Goal: Complete application form

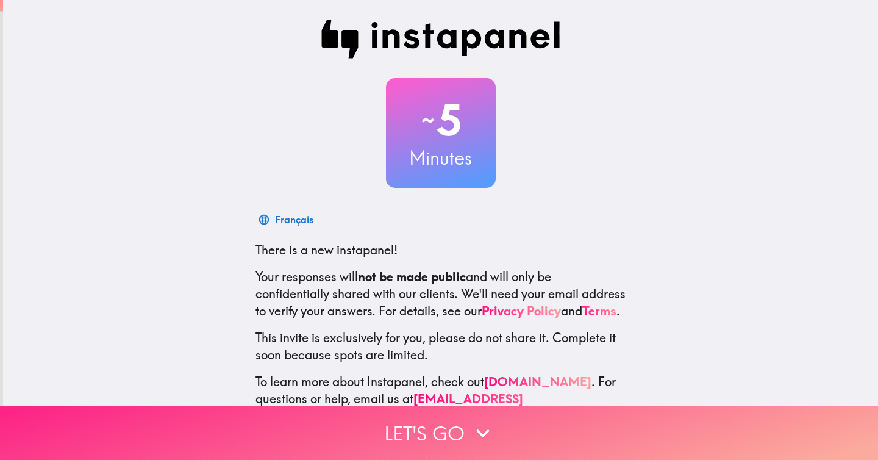
click at [375, 421] on button "Let's go" at bounding box center [439, 432] width 878 height 54
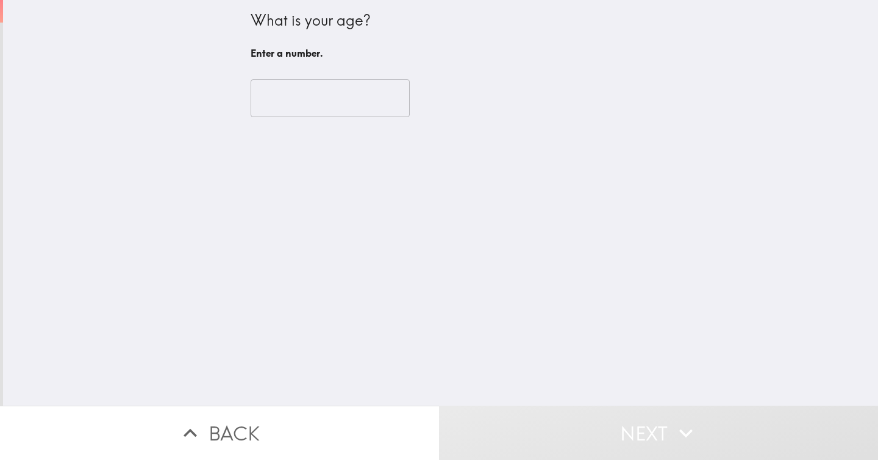
click at [307, 108] on input "number" at bounding box center [329, 98] width 159 height 38
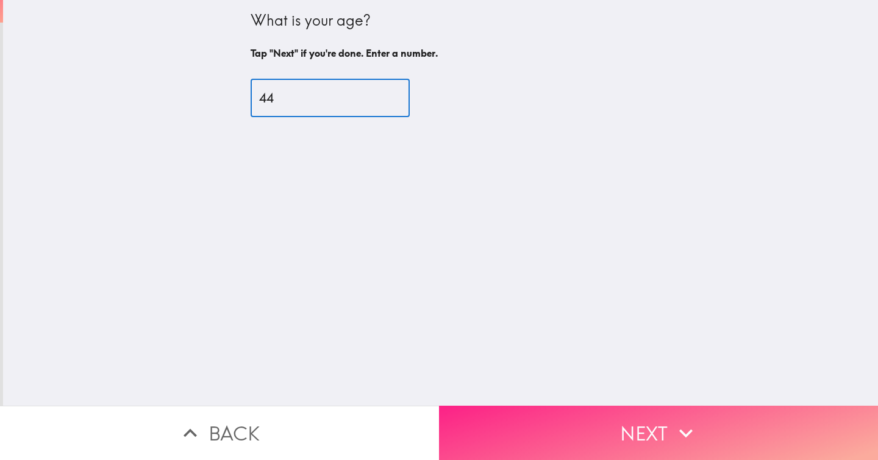
type input "44"
click at [580, 430] on button "Next" at bounding box center [658, 432] width 439 height 54
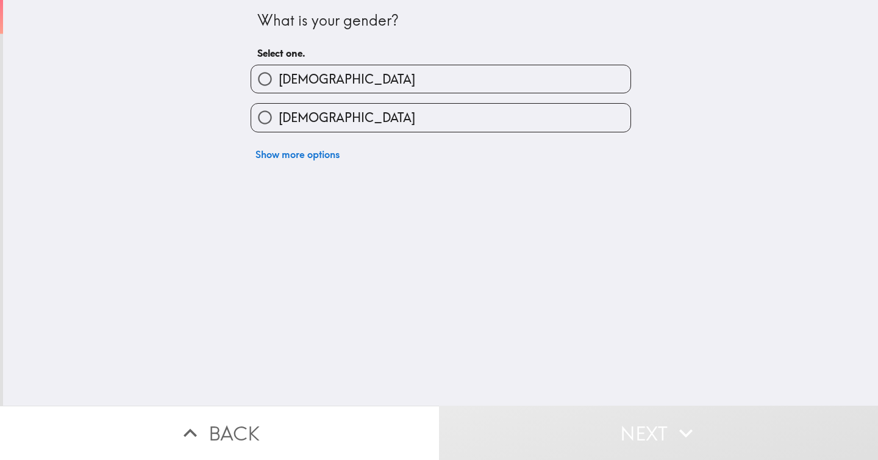
click at [377, 83] on label "[DEMOGRAPHIC_DATA]" at bounding box center [440, 78] width 379 height 27
click at [279, 83] on input "[DEMOGRAPHIC_DATA]" at bounding box center [264, 78] width 27 height 27
radio input "true"
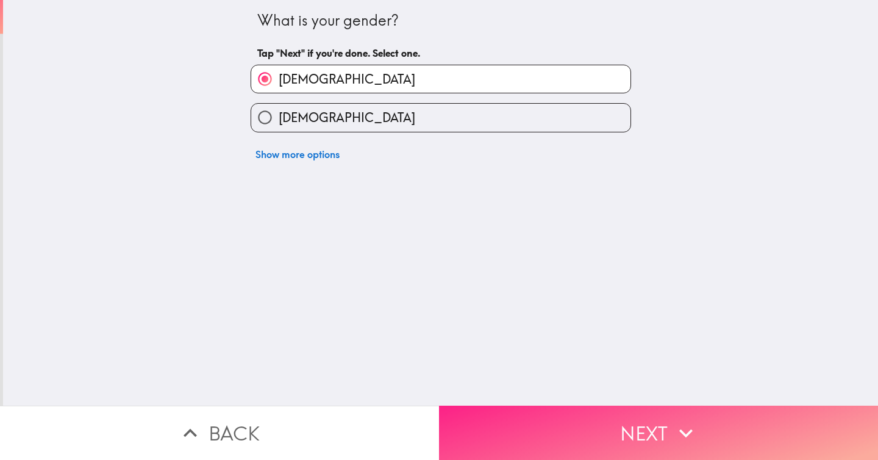
click at [493, 425] on button "Next" at bounding box center [658, 432] width 439 height 54
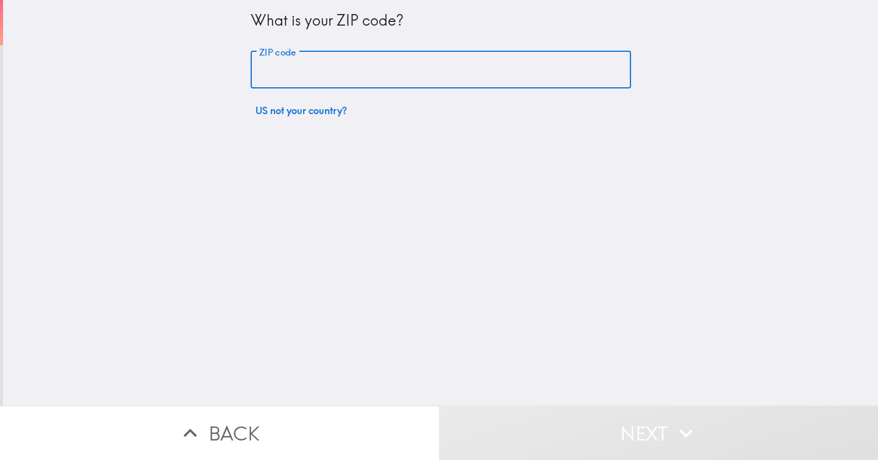
click at [429, 71] on input "ZIP code" at bounding box center [440, 70] width 380 height 38
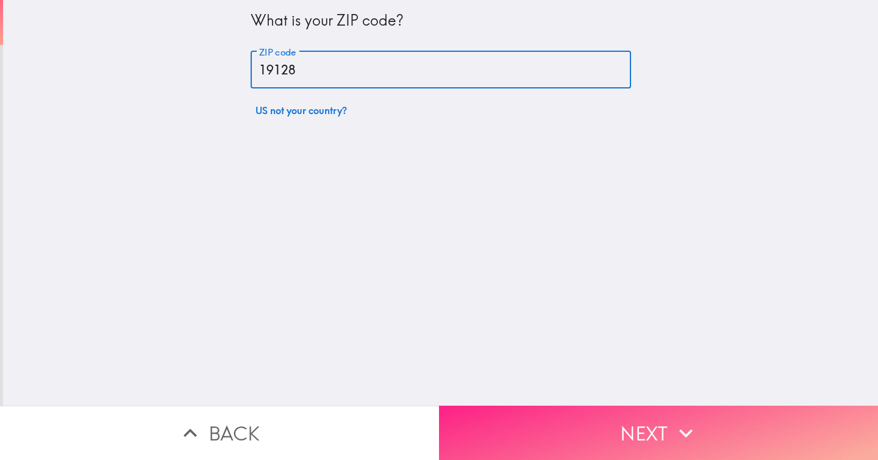
type input "19128"
click at [612, 419] on button "Next" at bounding box center [658, 432] width 439 height 54
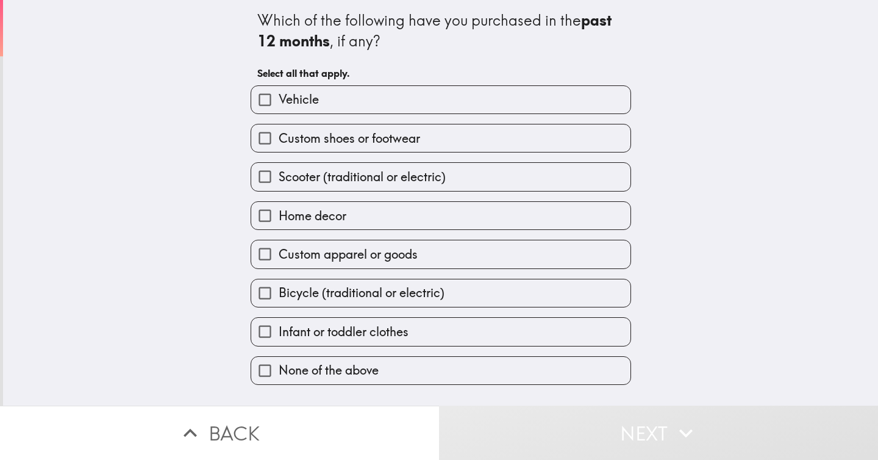
click at [495, 142] on label "Custom shoes or footwear" at bounding box center [440, 137] width 379 height 27
click at [279, 142] on input "Custom shoes or footwear" at bounding box center [264, 137] width 27 height 27
checkbox input "true"
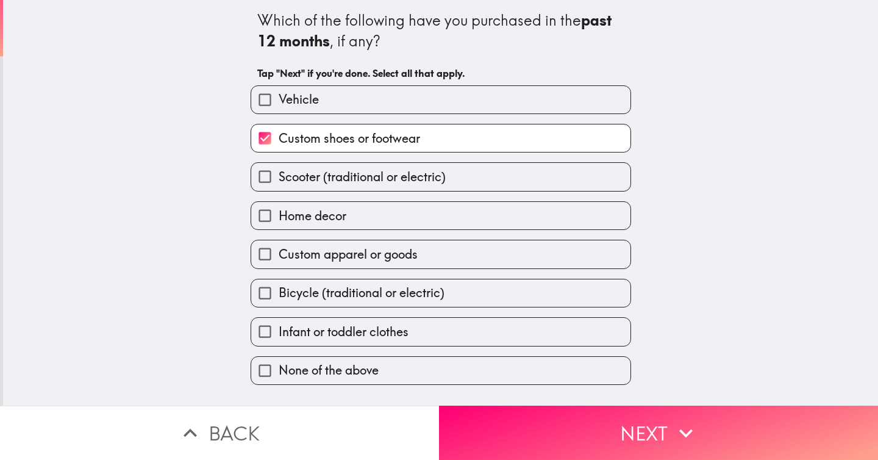
click at [466, 215] on label "Home decor" at bounding box center [440, 215] width 379 height 27
click at [279, 215] on input "Home decor" at bounding box center [264, 215] width 27 height 27
checkbox input "true"
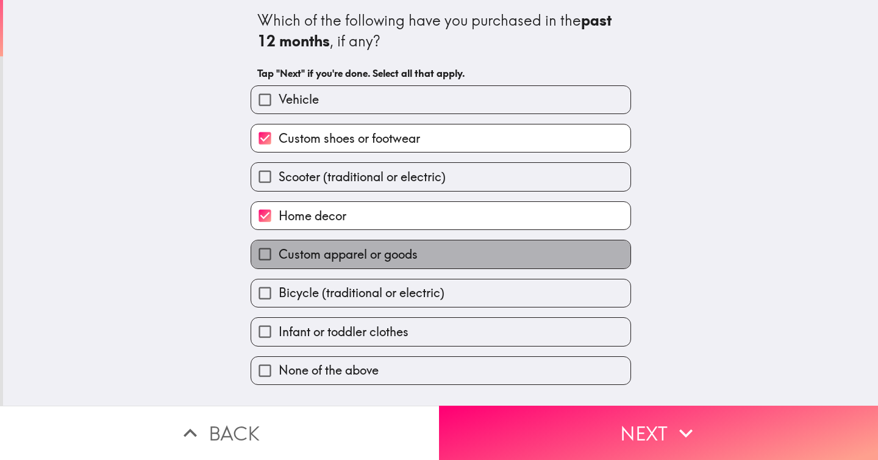
click at [447, 257] on label "Custom apparel or goods" at bounding box center [440, 253] width 379 height 27
click at [279, 257] on input "Custom apparel or goods" at bounding box center [264, 253] width 27 height 27
checkbox input "true"
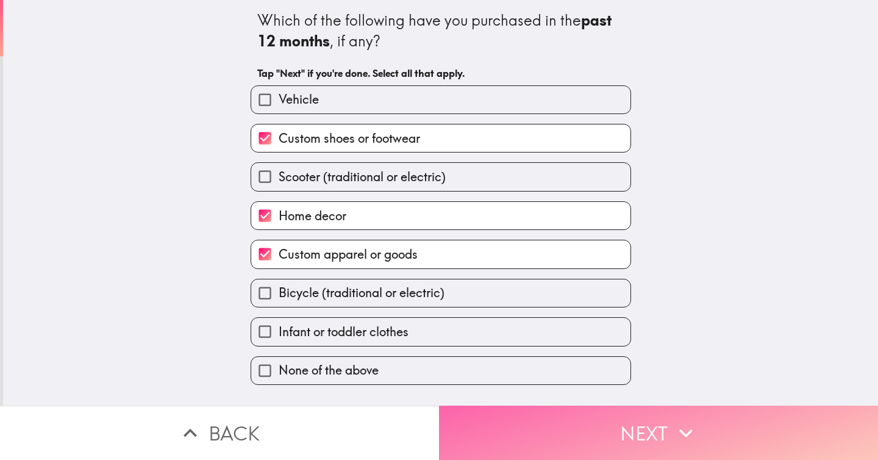
click at [531, 439] on button "Next" at bounding box center [658, 432] width 439 height 54
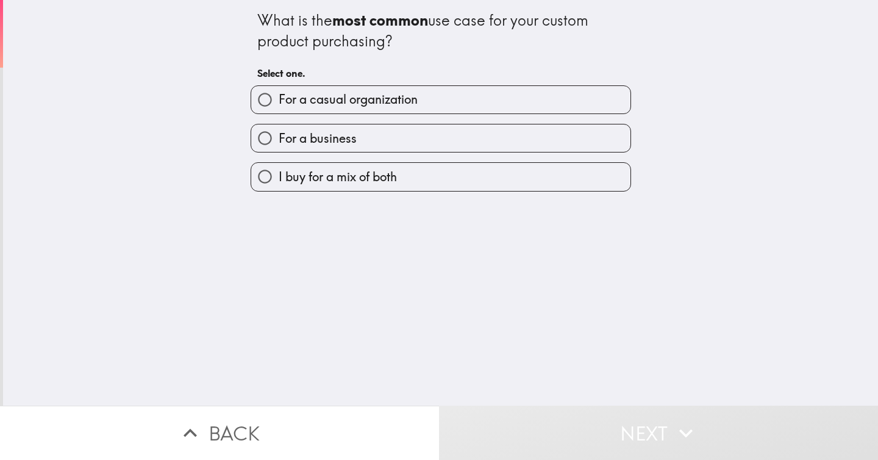
click at [431, 138] on label "For a business" at bounding box center [440, 137] width 379 height 27
click at [279, 138] on input "For a business" at bounding box center [264, 137] width 27 height 27
radio input "true"
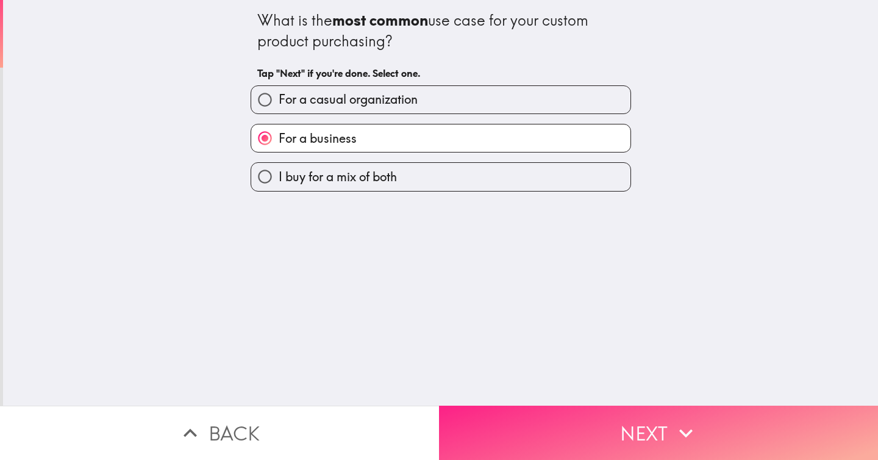
click at [558, 427] on button "Next" at bounding box center [658, 432] width 439 height 54
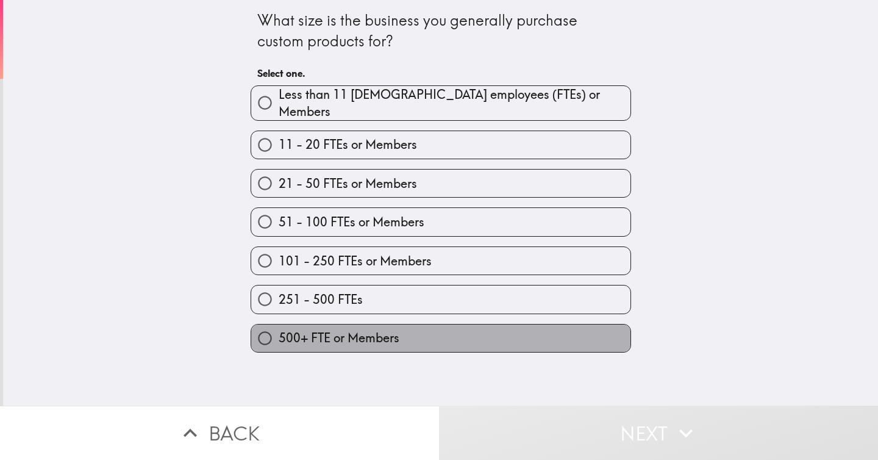
click at [411, 324] on label "500+ FTE or Members" at bounding box center [440, 337] width 379 height 27
click at [279, 324] on input "500+ FTE or Members" at bounding box center [264, 337] width 27 height 27
radio input "true"
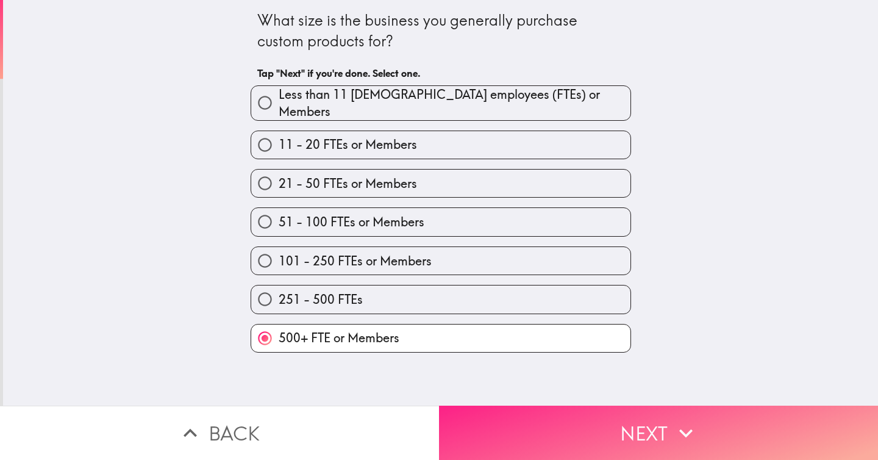
click at [486, 416] on button "Next" at bounding box center [658, 432] width 439 height 54
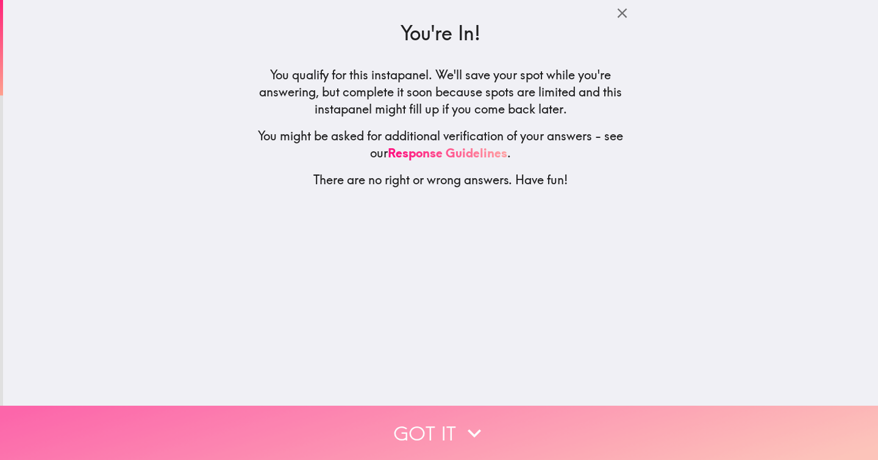
click at [452, 425] on button "Got it" at bounding box center [439, 432] width 878 height 54
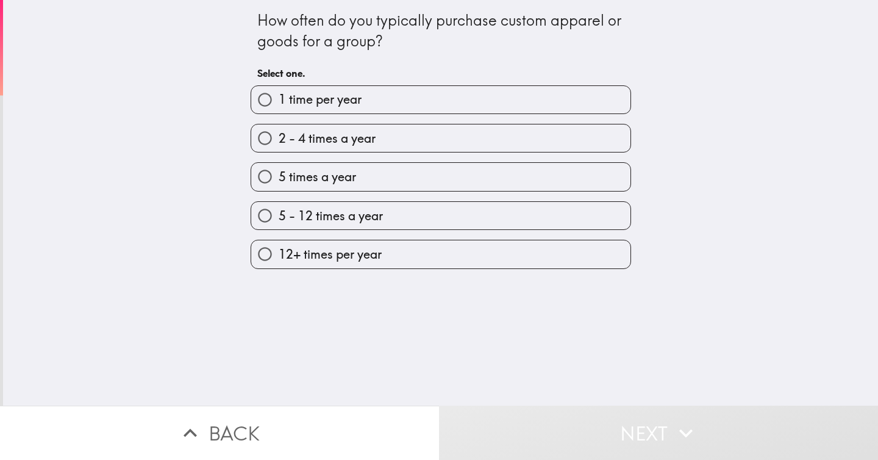
click at [336, 179] on span "5 times a year" at bounding box center [317, 176] width 77 height 17
click at [279, 179] on input "5 times a year" at bounding box center [264, 176] width 27 height 27
radio input "true"
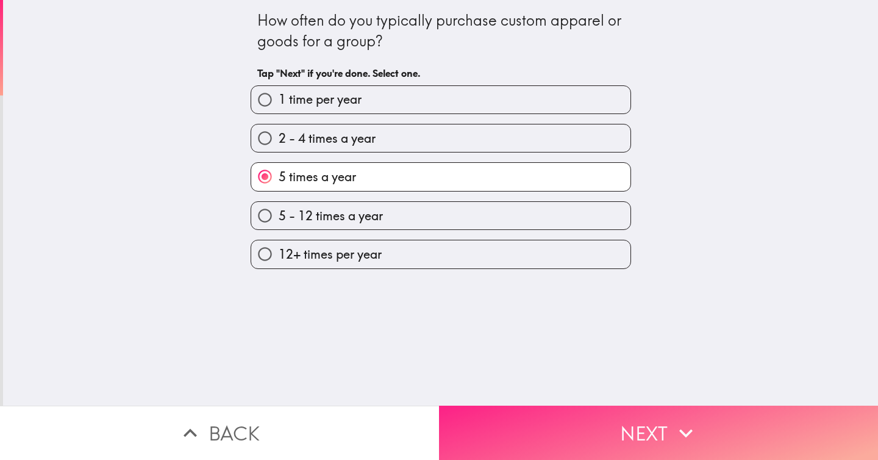
click at [530, 415] on button "Next" at bounding box center [658, 432] width 439 height 54
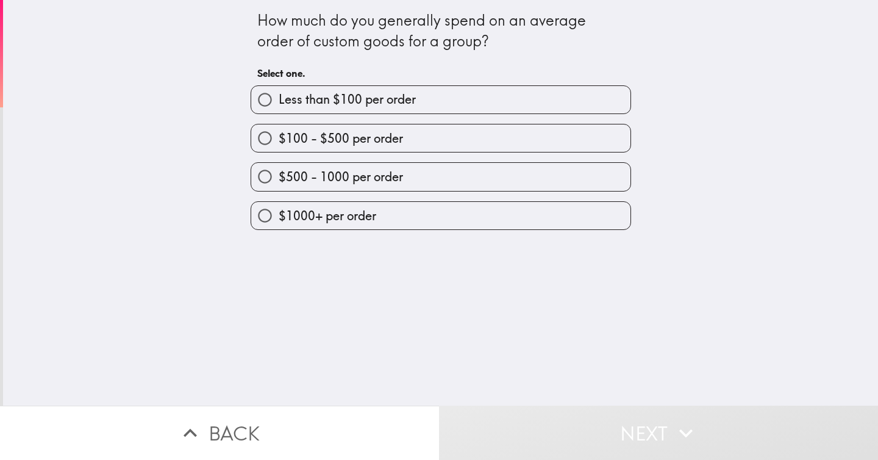
click at [386, 132] on span "$100 - $500 per order" at bounding box center [341, 138] width 124 height 17
click at [279, 132] on input "$100 - $500 per order" at bounding box center [264, 137] width 27 height 27
radio input "true"
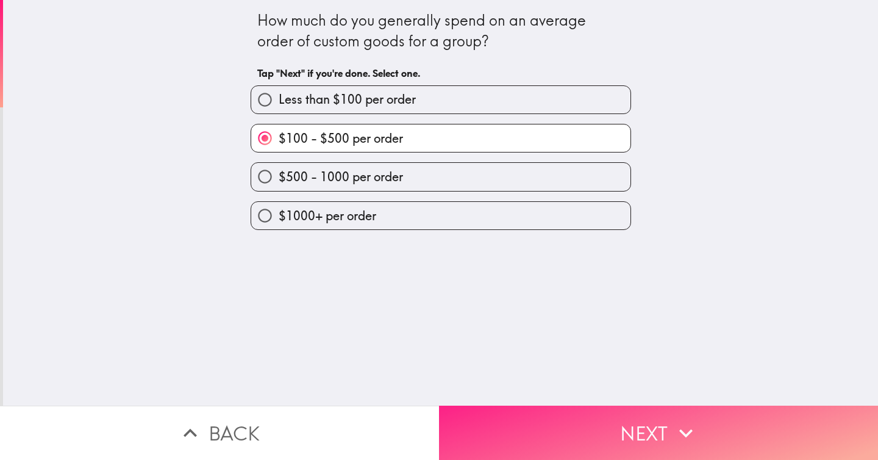
click at [476, 428] on button "Next" at bounding box center [658, 432] width 439 height 54
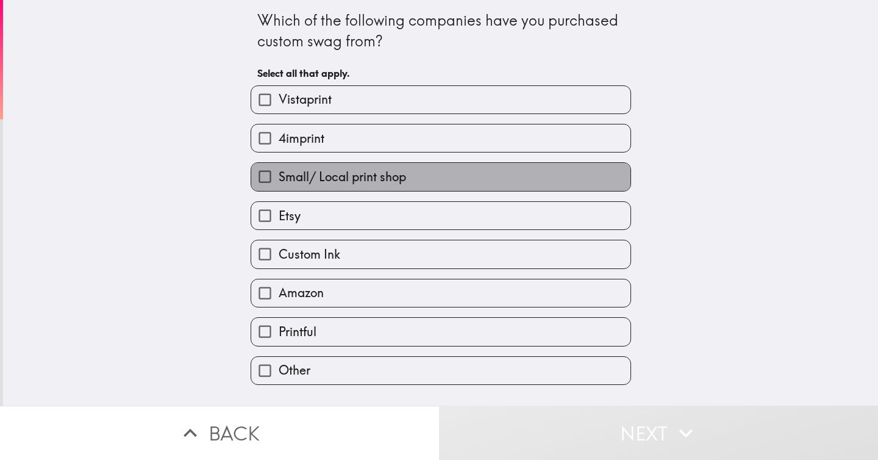
click at [478, 175] on label "Small/ Local print shop" at bounding box center [440, 176] width 379 height 27
click at [279, 175] on input "Small/ Local print shop" at bounding box center [264, 176] width 27 height 27
checkbox input "true"
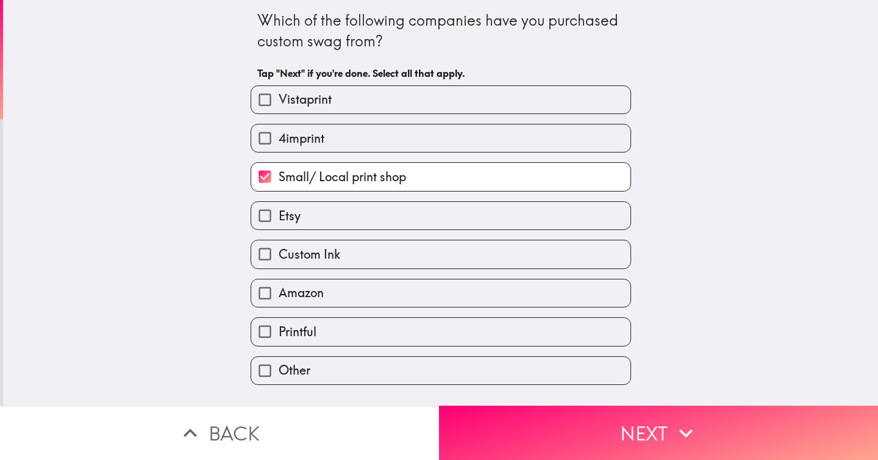
click at [397, 264] on label "Custom Ink" at bounding box center [440, 253] width 379 height 27
click at [279, 264] on input "Custom Ink" at bounding box center [264, 253] width 27 height 27
checkbox input "true"
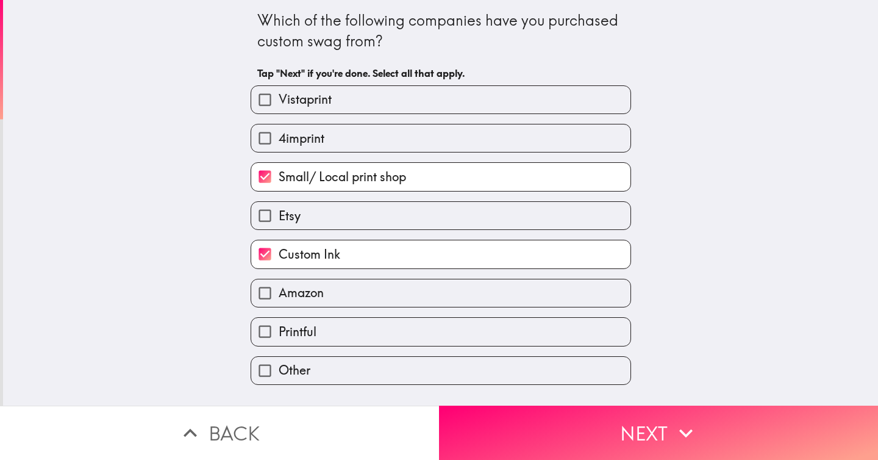
click at [455, 90] on label "Vistaprint" at bounding box center [440, 99] width 379 height 27
click at [279, 90] on input "Vistaprint" at bounding box center [264, 99] width 27 height 27
checkbox input "true"
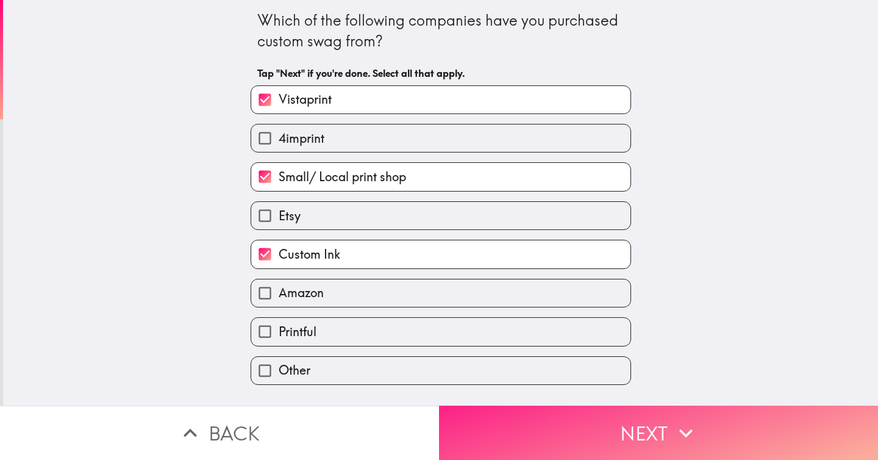
click at [696, 413] on button "Next" at bounding box center [658, 432] width 439 height 54
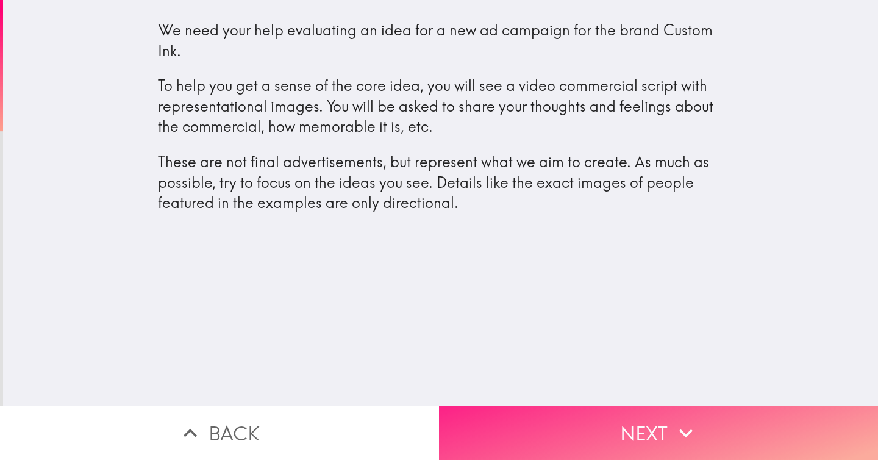
click at [603, 422] on button "Next" at bounding box center [658, 432] width 439 height 54
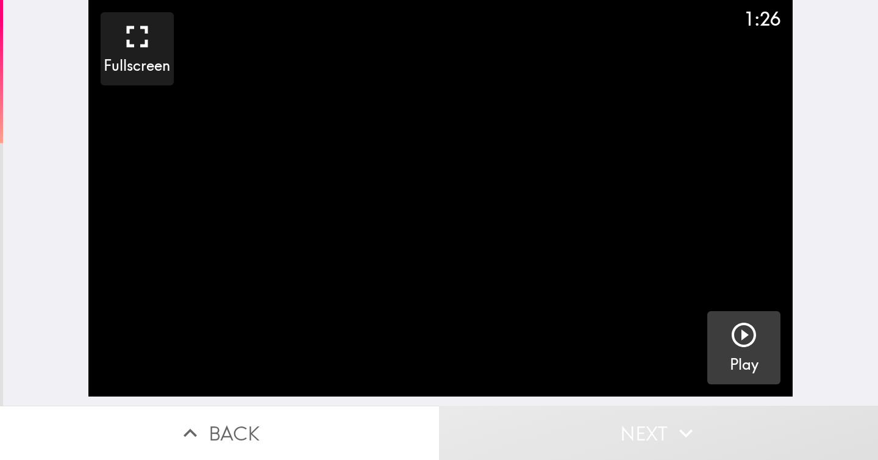
click at [738, 335] on icon "button" at bounding box center [743, 334] width 24 height 24
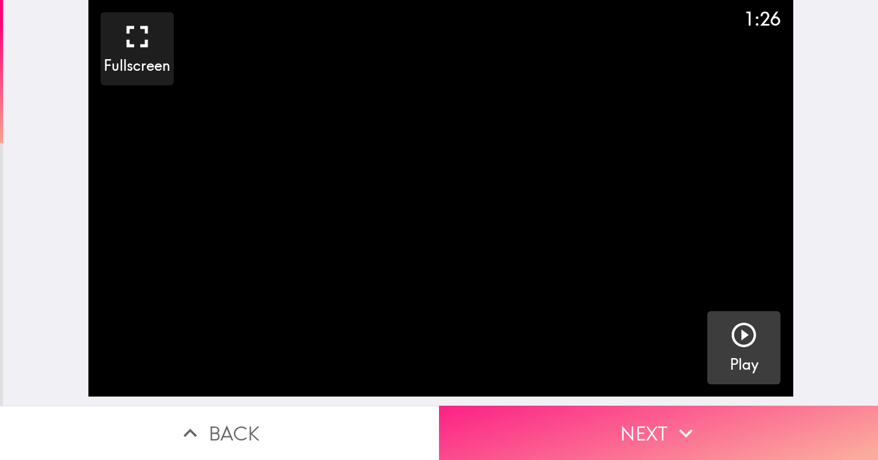
click at [648, 417] on button "Next" at bounding box center [658, 432] width 439 height 54
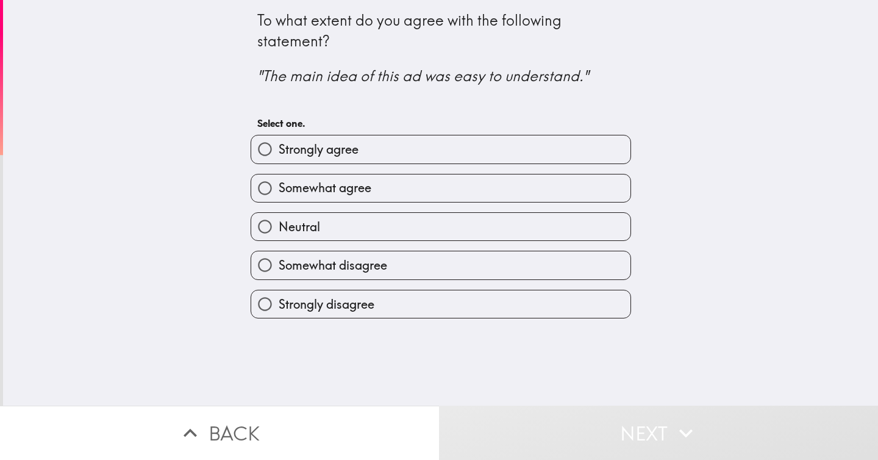
click at [556, 143] on label "Strongly agree" at bounding box center [440, 148] width 379 height 27
click at [279, 143] on input "Strongly agree" at bounding box center [264, 148] width 27 height 27
radio input "true"
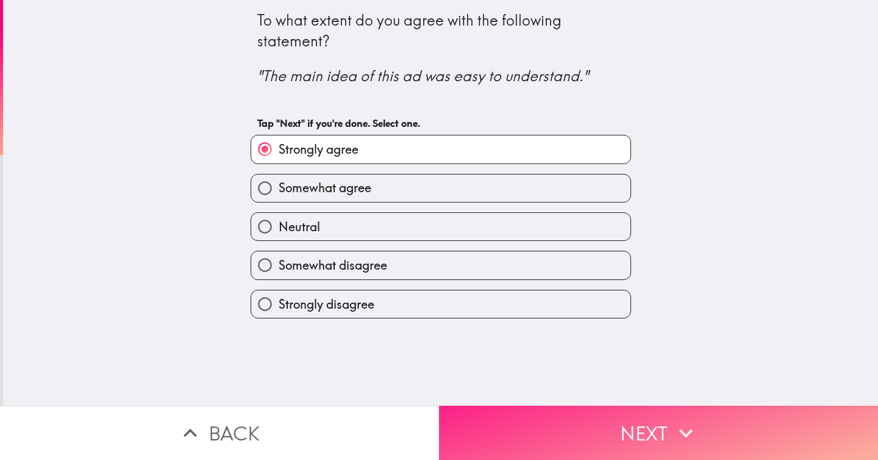
click at [584, 422] on button "Next" at bounding box center [658, 432] width 439 height 54
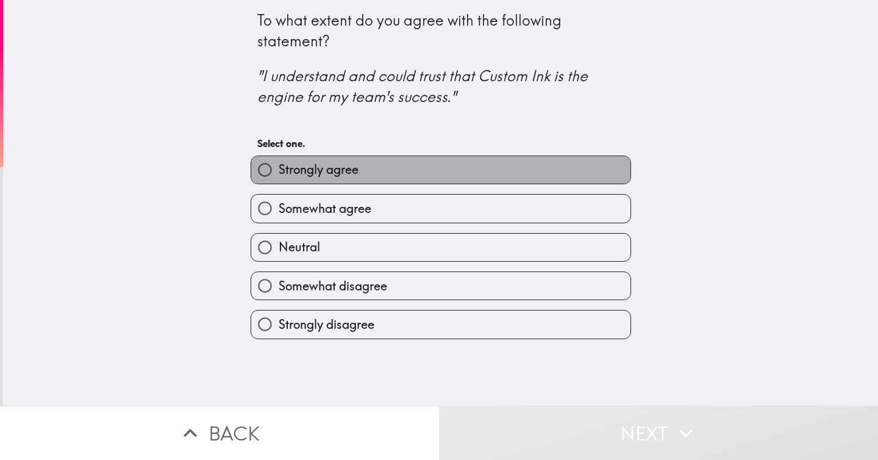
click at [503, 172] on label "Strongly agree" at bounding box center [440, 169] width 379 height 27
click at [279, 172] on input "Strongly agree" at bounding box center [264, 169] width 27 height 27
radio input "true"
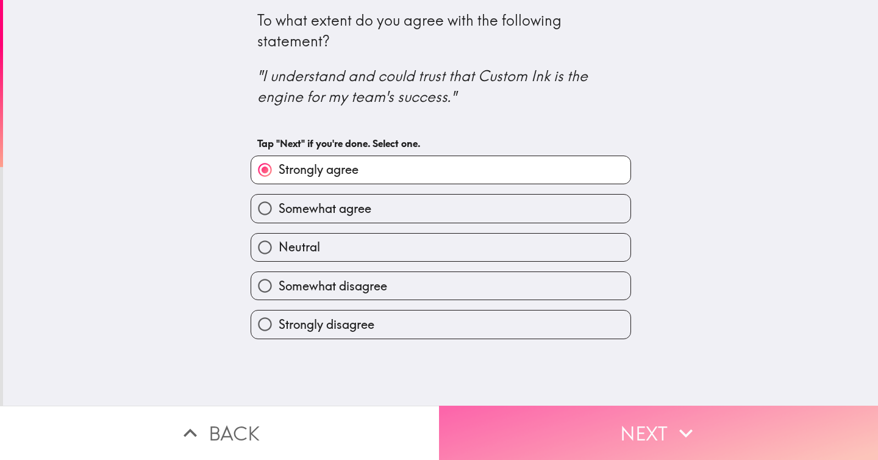
click at [520, 424] on button "Next" at bounding box center [658, 432] width 439 height 54
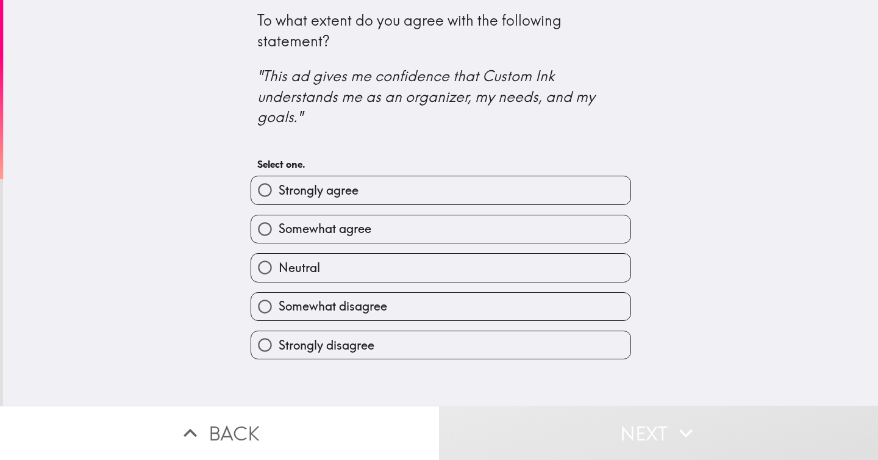
click at [525, 199] on label "Strongly agree" at bounding box center [440, 189] width 379 height 27
click at [279, 199] on input "Strongly agree" at bounding box center [264, 189] width 27 height 27
radio input "true"
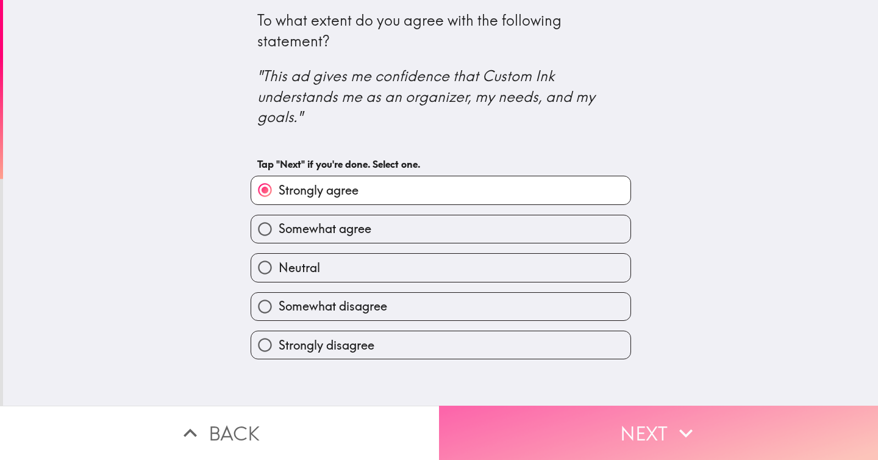
click at [524, 421] on button "Next" at bounding box center [658, 432] width 439 height 54
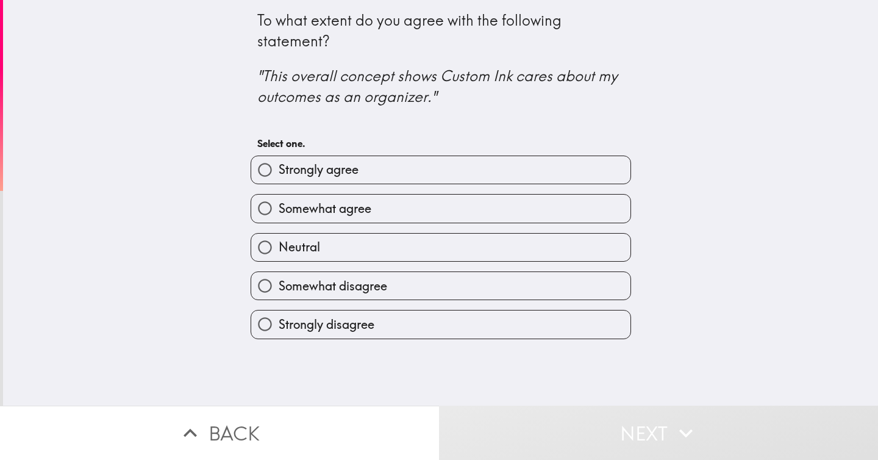
click at [513, 210] on label "Somewhat agree" at bounding box center [440, 207] width 379 height 27
click at [279, 210] on input "Somewhat agree" at bounding box center [264, 207] width 27 height 27
radio input "true"
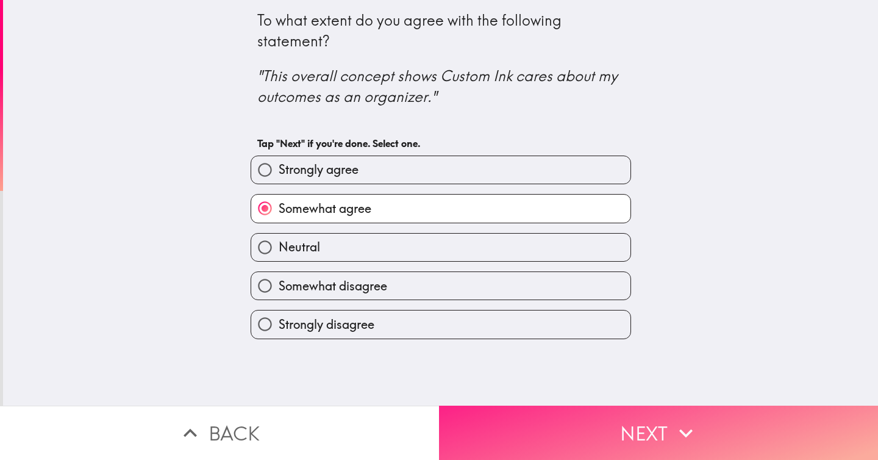
click at [564, 437] on button "Next" at bounding box center [658, 432] width 439 height 54
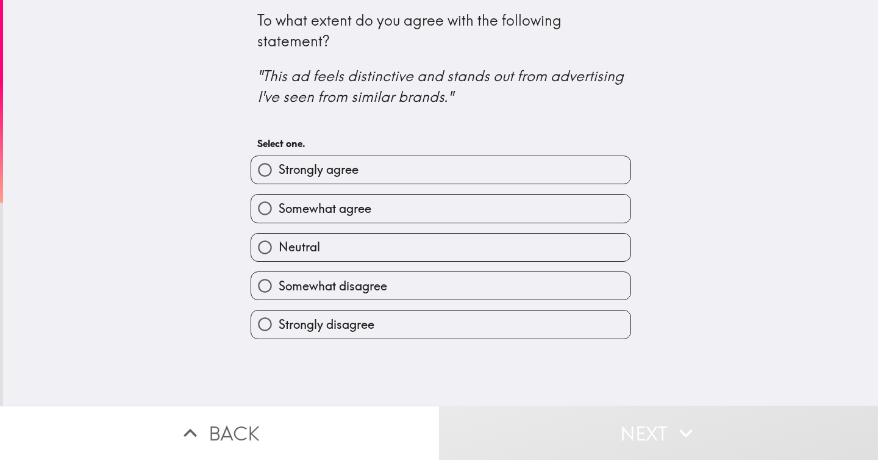
click at [524, 213] on label "Somewhat agree" at bounding box center [440, 207] width 379 height 27
click at [279, 213] on input "Somewhat agree" at bounding box center [264, 207] width 27 height 27
radio input "true"
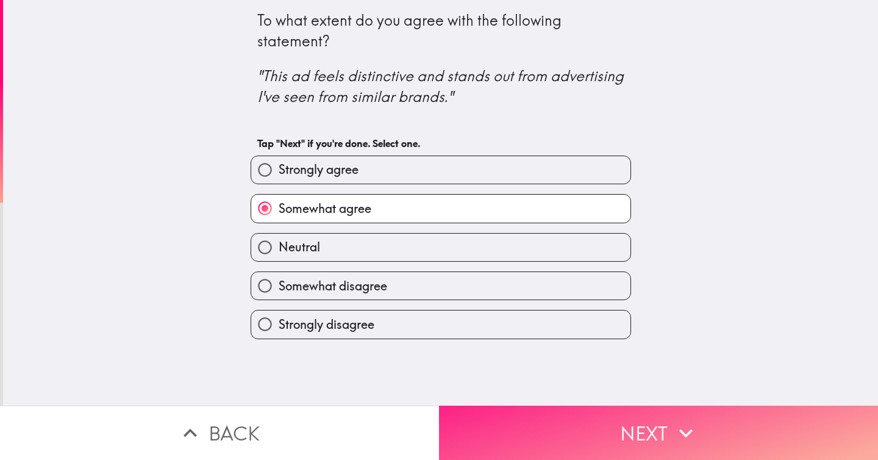
click at [529, 408] on button "Next" at bounding box center [658, 432] width 439 height 54
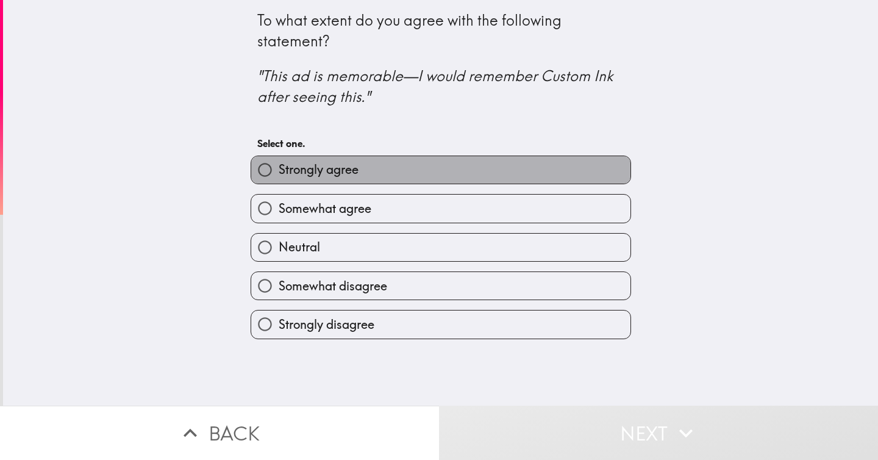
click at [531, 180] on label "Strongly agree" at bounding box center [440, 169] width 379 height 27
click at [279, 180] on input "Strongly agree" at bounding box center [264, 169] width 27 height 27
radio input "true"
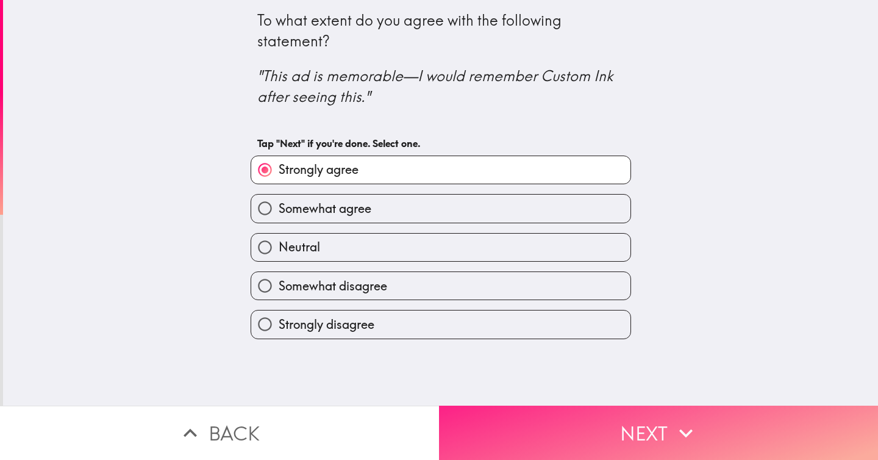
click at [530, 433] on button "Next" at bounding box center [658, 432] width 439 height 54
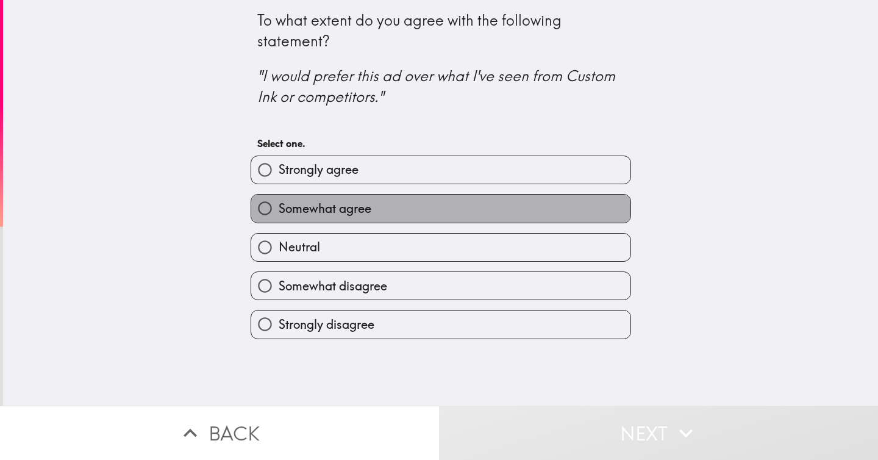
click at [485, 207] on label "Somewhat agree" at bounding box center [440, 207] width 379 height 27
click at [279, 207] on input "Somewhat agree" at bounding box center [264, 207] width 27 height 27
radio input "true"
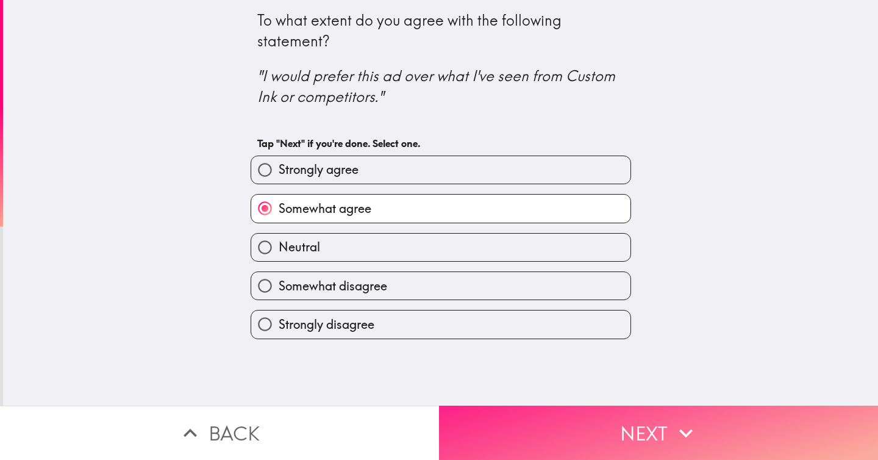
click at [513, 440] on button "Next" at bounding box center [658, 432] width 439 height 54
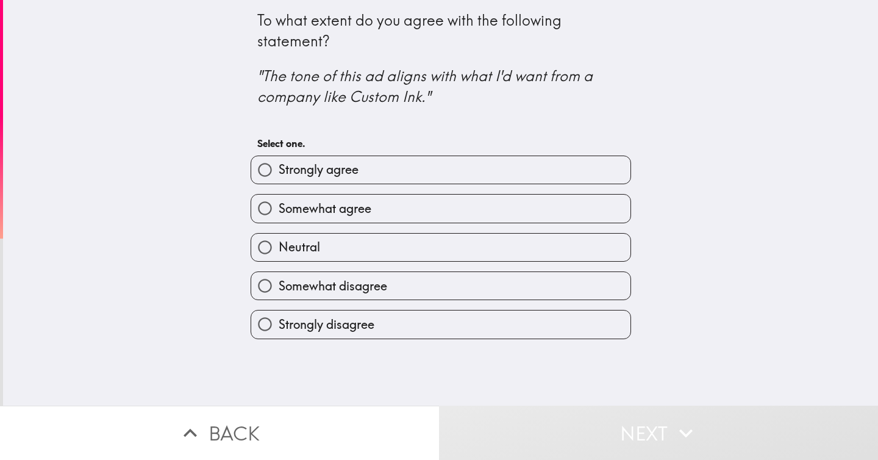
click at [472, 176] on label "Strongly agree" at bounding box center [440, 169] width 379 height 27
click at [279, 176] on input "Strongly agree" at bounding box center [264, 169] width 27 height 27
radio input "true"
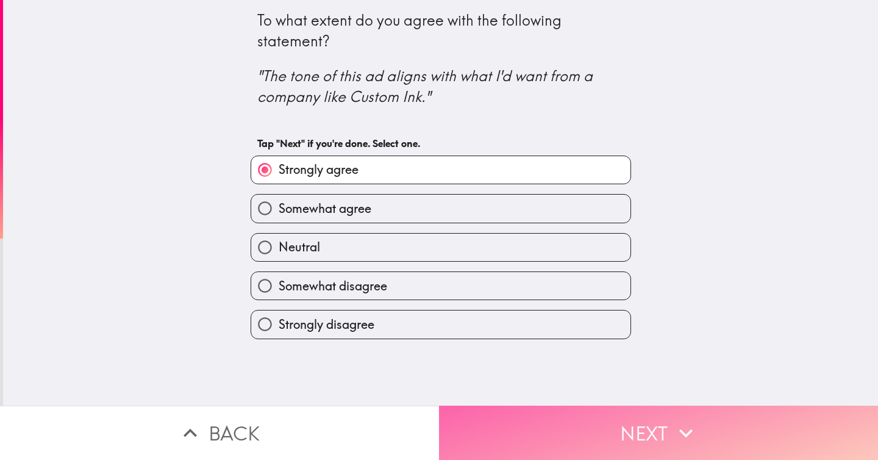
click at [537, 408] on button "Next" at bounding box center [658, 432] width 439 height 54
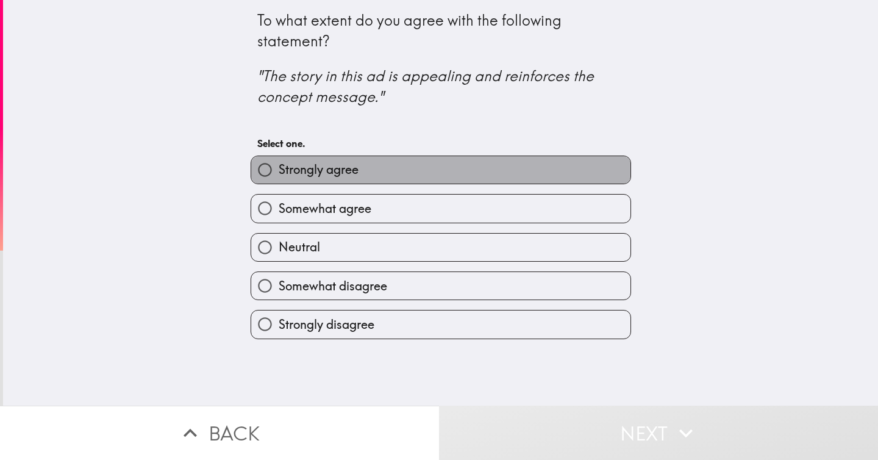
click at [514, 176] on label "Strongly agree" at bounding box center [440, 169] width 379 height 27
click at [279, 176] on input "Strongly agree" at bounding box center [264, 169] width 27 height 27
radio input "true"
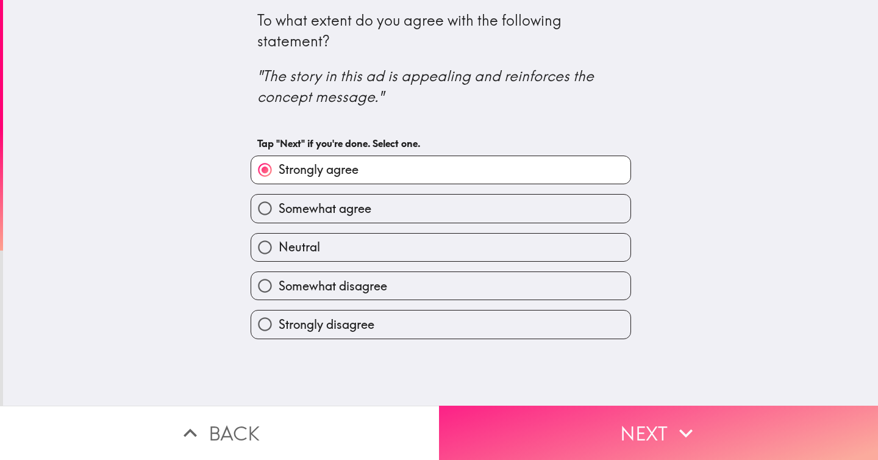
click at [534, 419] on button "Next" at bounding box center [658, 432] width 439 height 54
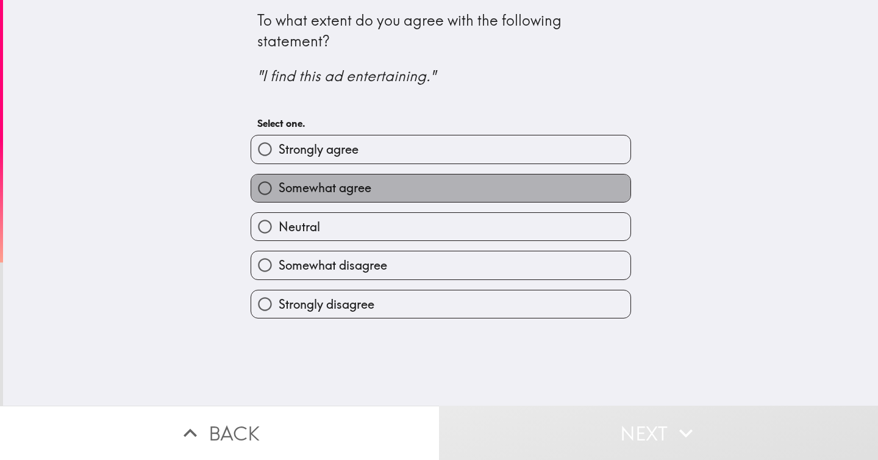
click at [494, 191] on label "Somewhat agree" at bounding box center [440, 187] width 379 height 27
click at [279, 191] on input "Somewhat agree" at bounding box center [264, 187] width 27 height 27
radio input "true"
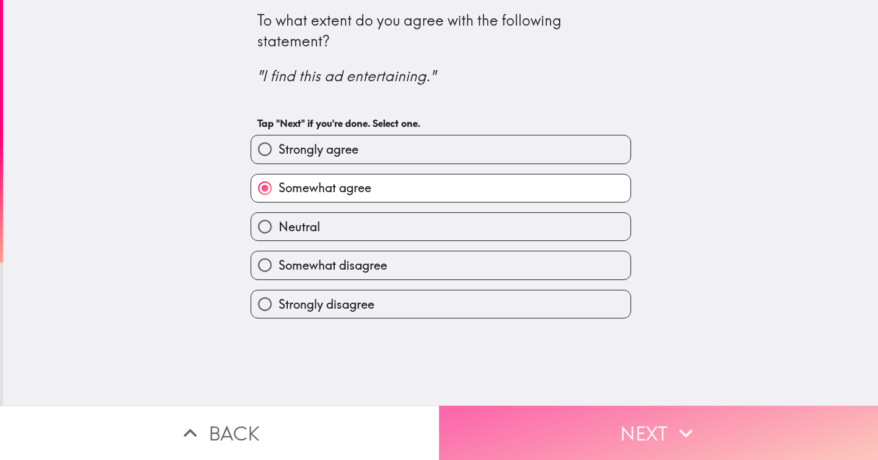
click at [498, 419] on button "Next" at bounding box center [658, 432] width 439 height 54
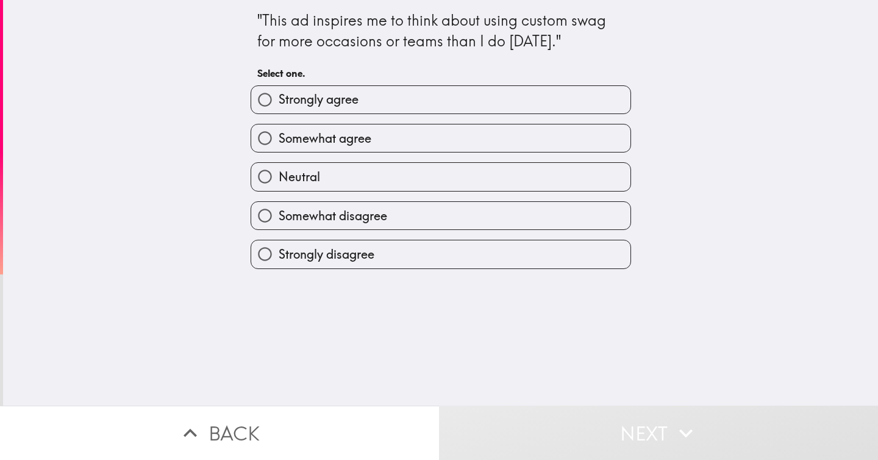
click at [454, 96] on label "Strongly agree" at bounding box center [440, 99] width 379 height 27
click at [279, 96] on input "Strongly agree" at bounding box center [264, 99] width 27 height 27
radio input "true"
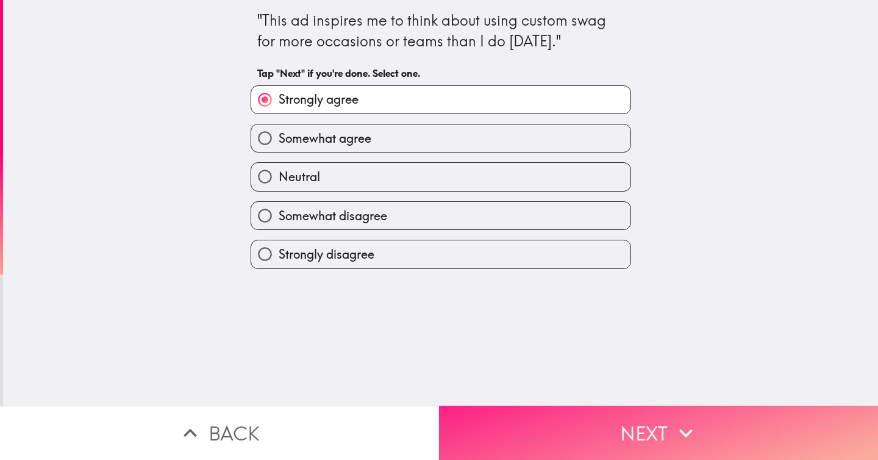
click at [483, 439] on button "Next" at bounding box center [658, 432] width 439 height 54
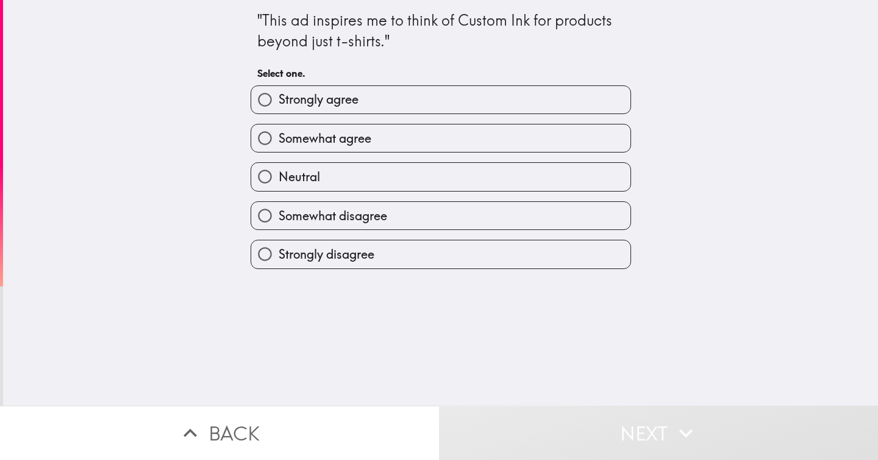
click at [502, 104] on label "Strongly agree" at bounding box center [440, 99] width 379 height 27
click at [279, 104] on input "Strongly agree" at bounding box center [264, 99] width 27 height 27
radio input "true"
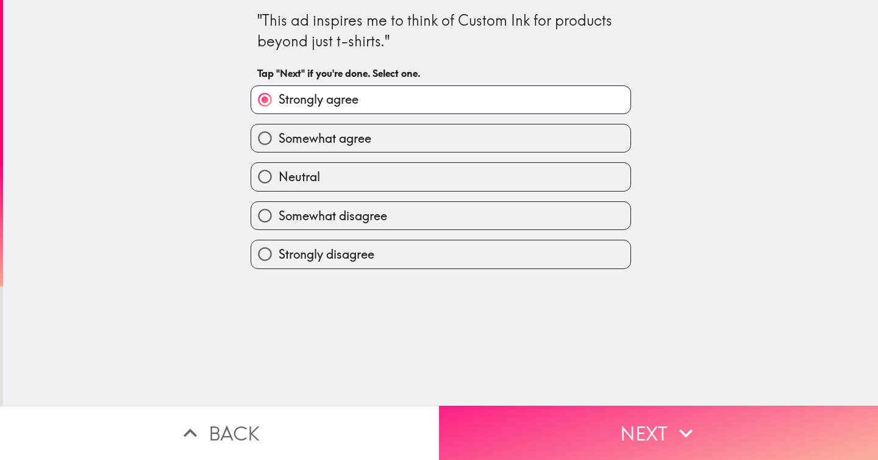
click at [543, 416] on button "Next" at bounding box center [658, 432] width 439 height 54
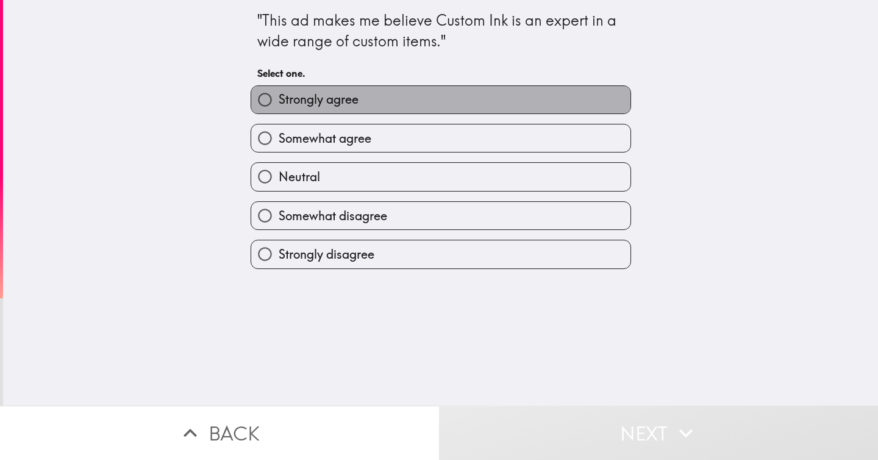
click at [479, 90] on label "Strongly agree" at bounding box center [440, 99] width 379 height 27
click at [279, 90] on input "Strongly agree" at bounding box center [264, 99] width 27 height 27
radio input "true"
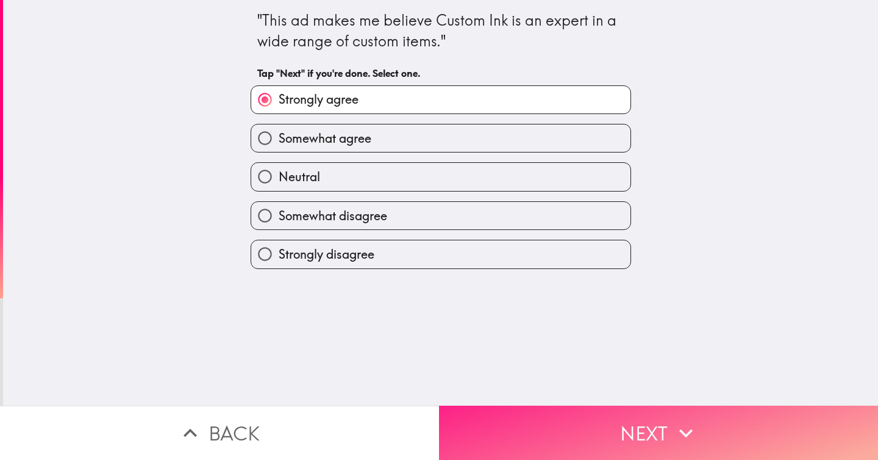
click at [555, 411] on button "Next" at bounding box center [658, 432] width 439 height 54
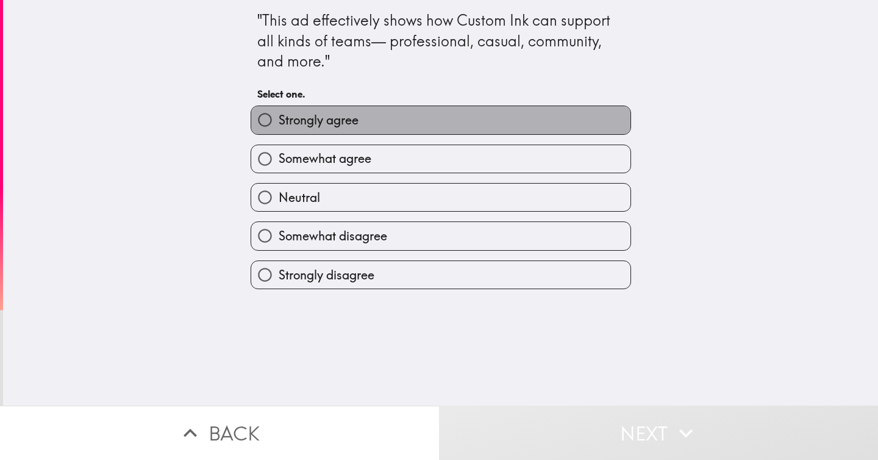
click at [522, 120] on label "Strongly agree" at bounding box center [440, 119] width 379 height 27
click at [279, 120] on input "Strongly agree" at bounding box center [264, 119] width 27 height 27
radio input "true"
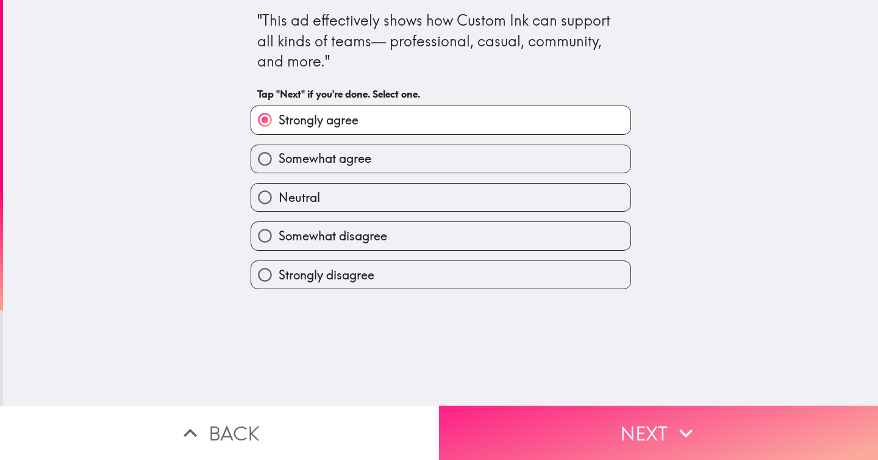
click at [541, 413] on button "Next" at bounding box center [658, 432] width 439 height 54
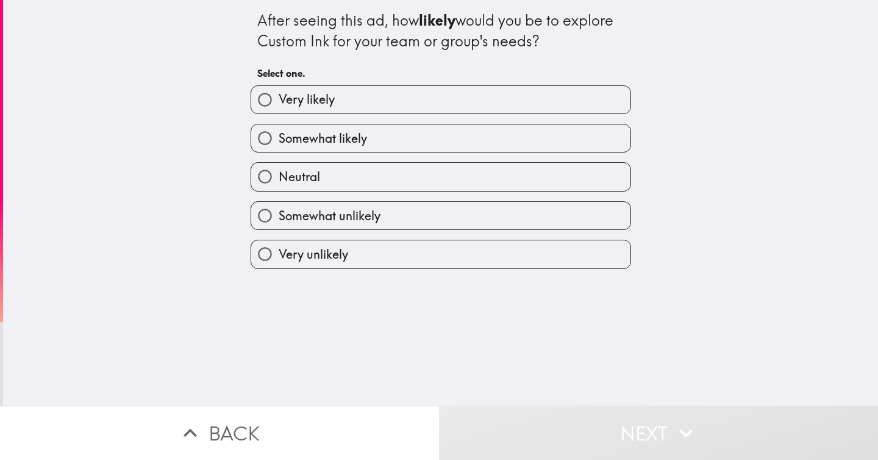
click at [536, 101] on label "Very likely" at bounding box center [440, 99] width 379 height 27
click at [279, 101] on input "Very likely" at bounding box center [264, 99] width 27 height 27
radio input "true"
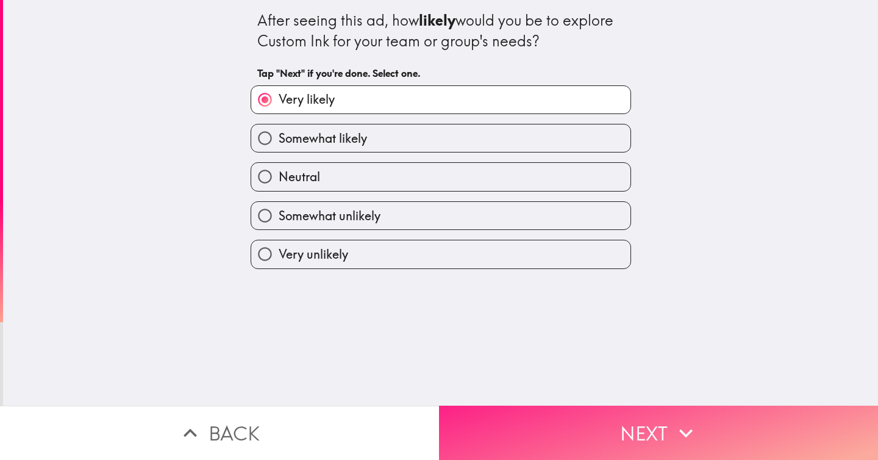
click at [555, 439] on button "Next" at bounding box center [658, 432] width 439 height 54
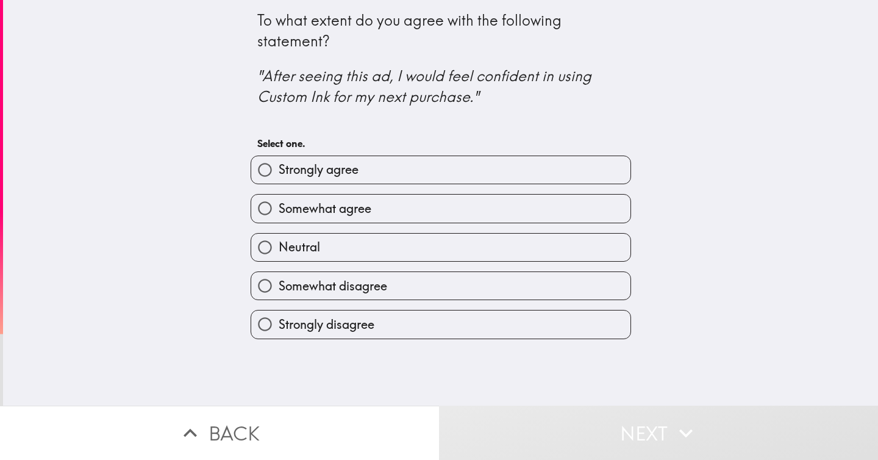
click at [488, 177] on label "Strongly agree" at bounding box center [440, 169] width 379 height 27
click at [279, 177] on input "Strongly agree" at bounding box center [264, 169] width 27 height 27
radio input "true"
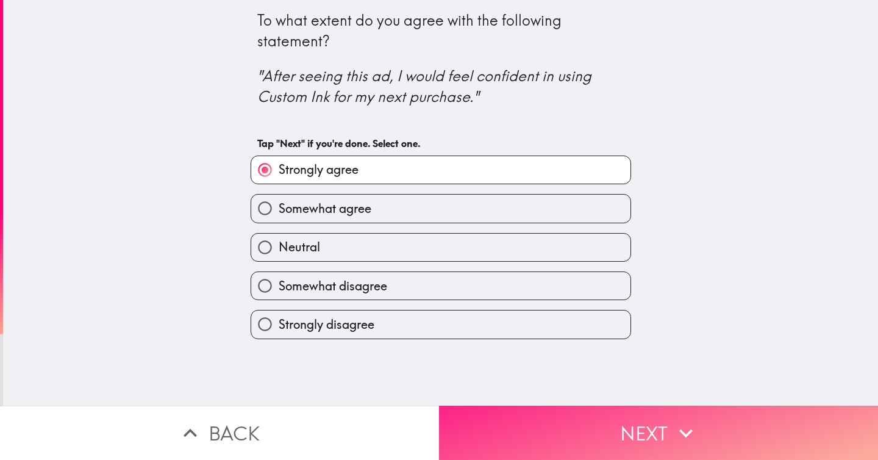
click at [511, 422] on button "Next" at bounding box center [658, 432] width 439 height 54
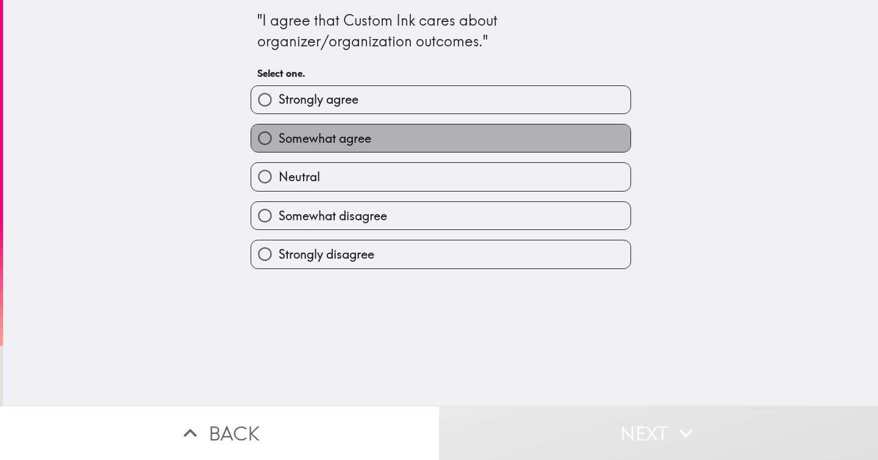
click at [477, 143] on label "Somewhat agree" at bounding box center [440, 137] width 379 height 27
click at [279, 143] on input "Somewhat agree" at bounding box center [264, 137] width 27 height 27
radio input "true"
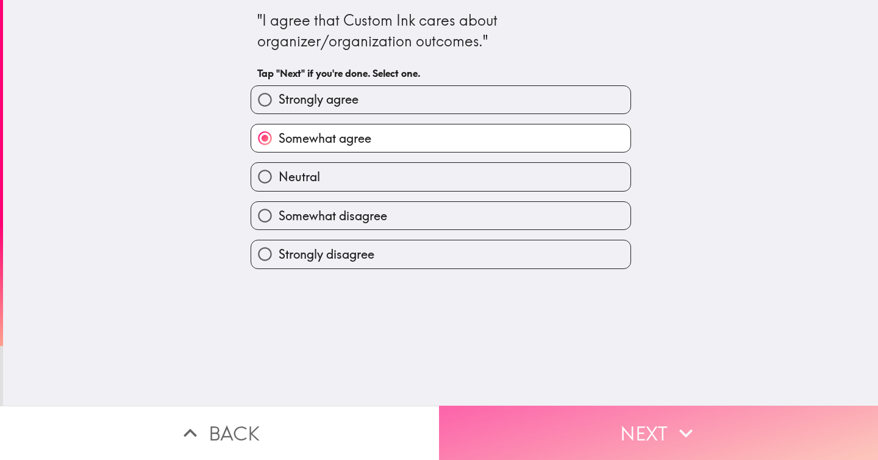
click at [517, 416] on button "Next" at bounding box center [658, 432] width 439 height 54
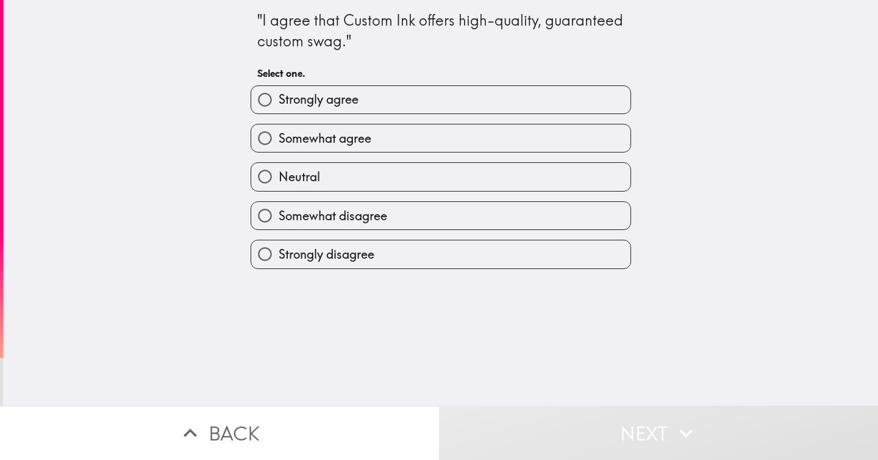
click at [538, 105] on label "Strongly agree" at bounding box center [440, 99] width 379 height 27
click at [279, 105] on input "Strongly agree" at bounding box center [264, 99] width 27 height 27
radio input "true"
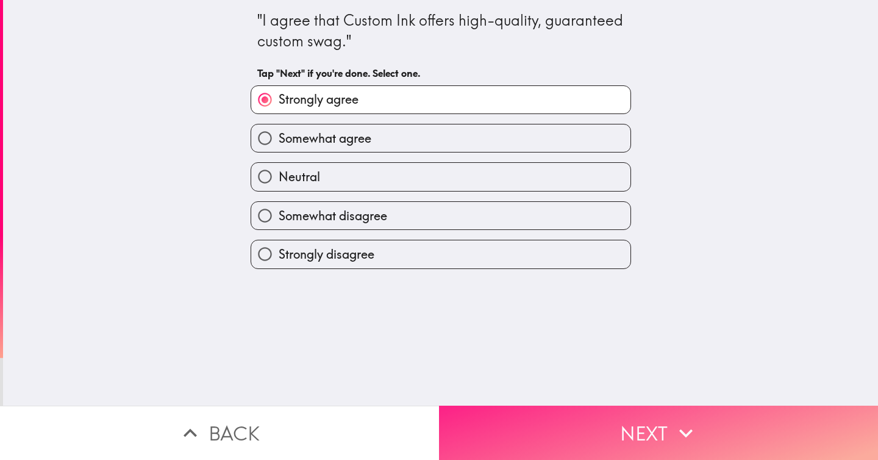
click at [558, 411] on button "Next" at bounding box center [658, 432] width 439 height 54
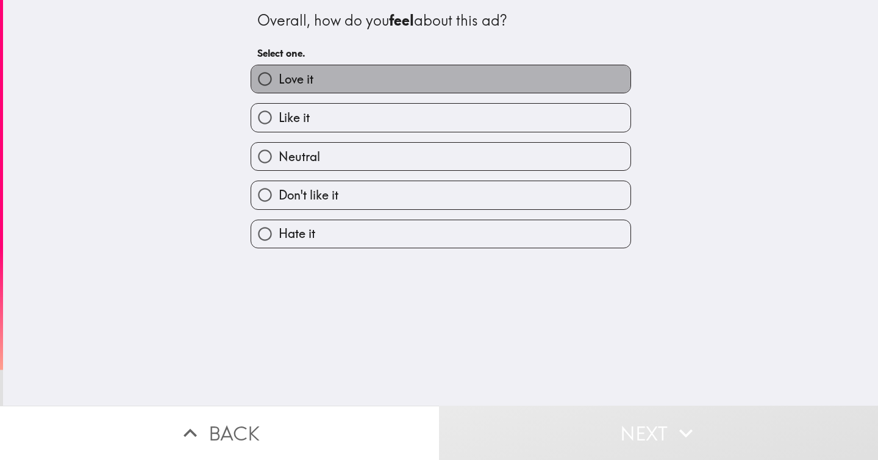
click at [371, 87] on label "Love it" at bounding box center [440, 78] width 379 height 27
click at [279, 87] on input "Love it" at bounding box center [264, 78] width 27 height 27
radio input "true"
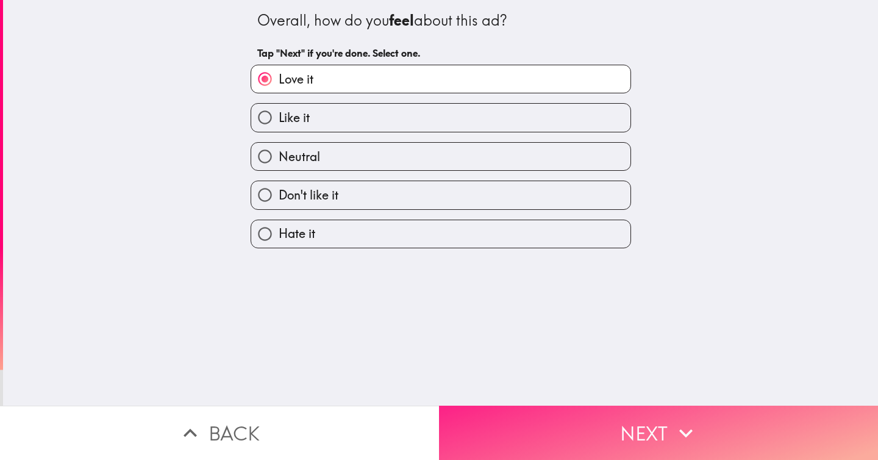
click at [516, 416] on button "Next" at bounding box center [658, 432] width 439 height 54
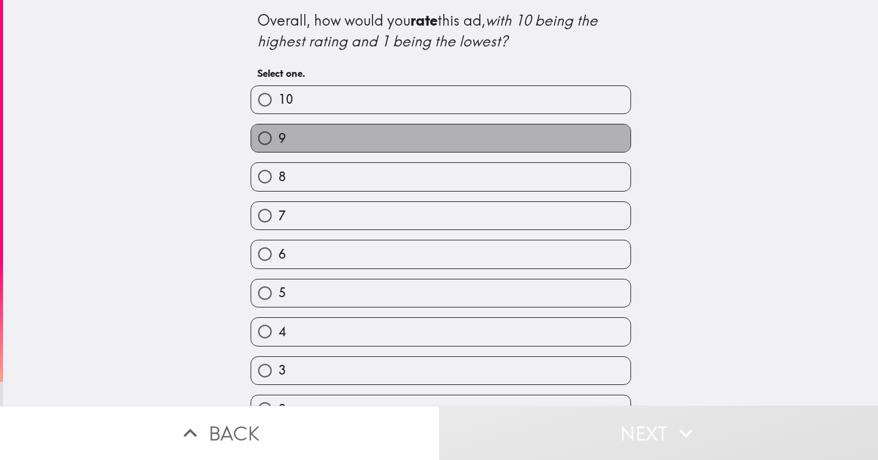
click at [467, 137] on label "9" at bounding box center [440, 137] width 379 height 27
click at [279, 137] on input "9" at bounding box center [264, 137] width 27 height 27
radio input "true"
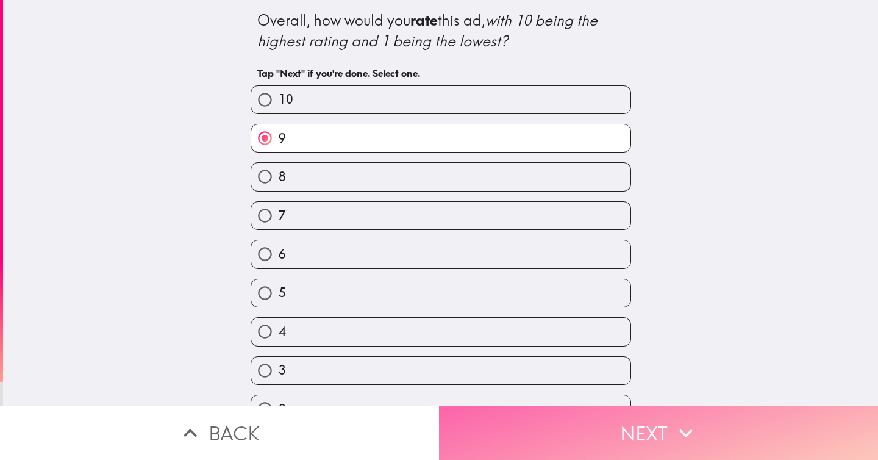
click at [581, 430] on button "Next" at bounding box center [658, 432] width 439 height 54
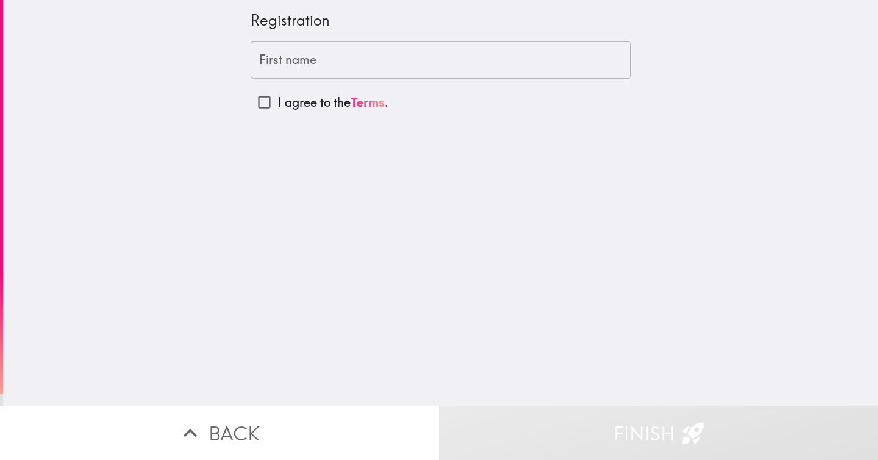
click at [375, 52] on input "First name" at bounding box center [440, 60] width 380 height 38
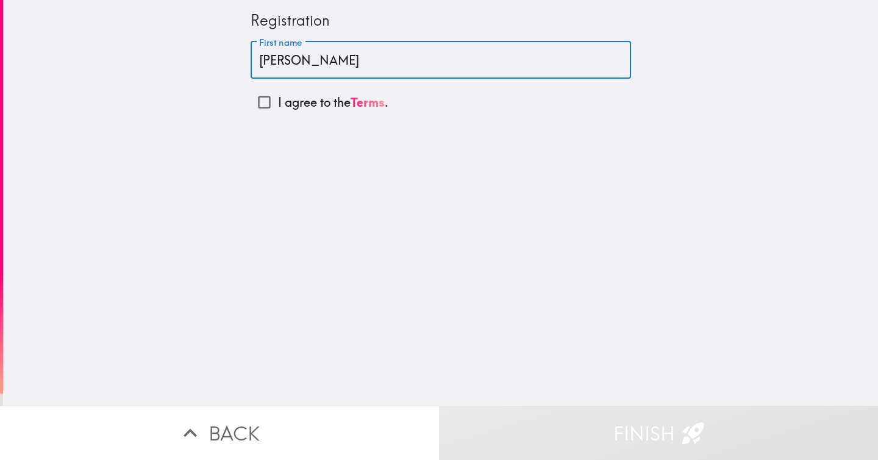
type input "[PERSON_NAME]"
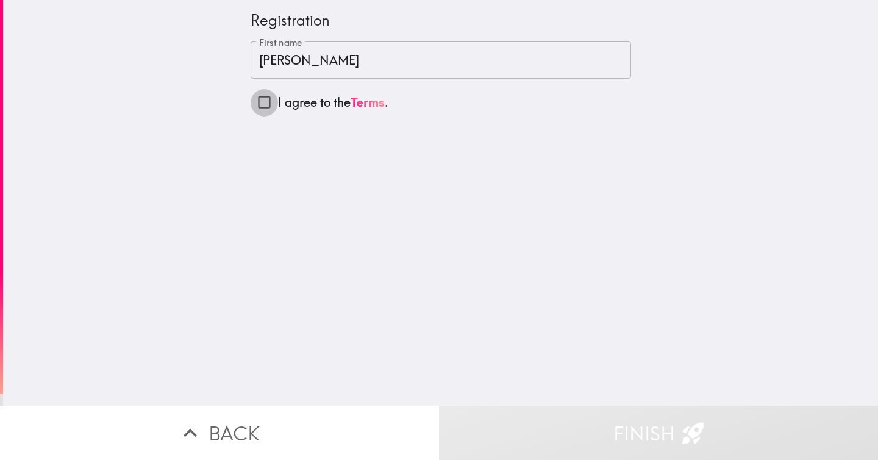
click at [257, 99] on input "I agree to the Terms ." at bounding box center [263, 101] width 27 height 27
checkbox input "true"
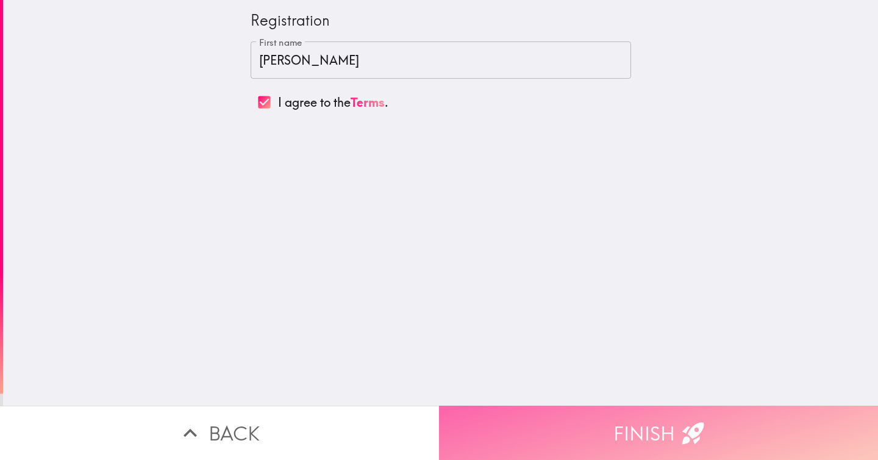
click at [512, 424] on button "Finish" at bounding box center [658, 432] width 439 height 54
